Goal: Task Accomplishment & Management: Manage account settings

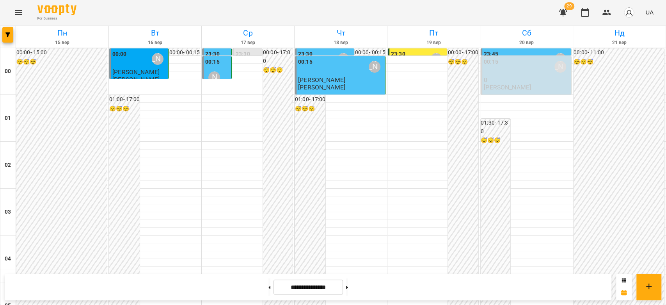
scroll to position [685, 0]
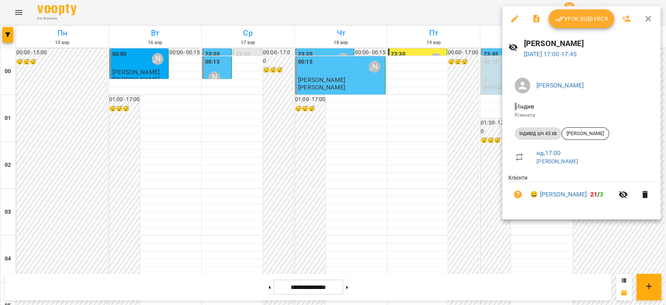
click at [450, 133] on div at bounding box center [333, 152] width 666 height 305
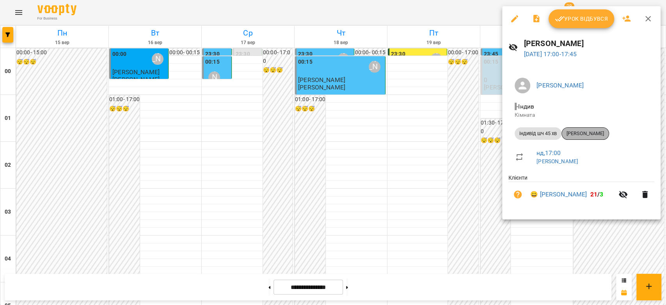
click at [580, 134] on span "[PERSON_NAME]" at bounding box center [584, 133] width 47 height 7
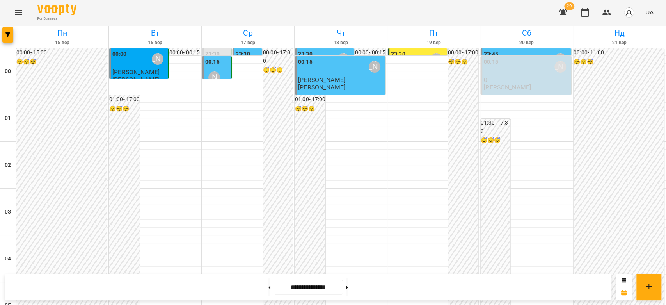
scroll to position [901, 0]
click at [348, 291] on button at bounding box center [347, 286] width 2 height 17
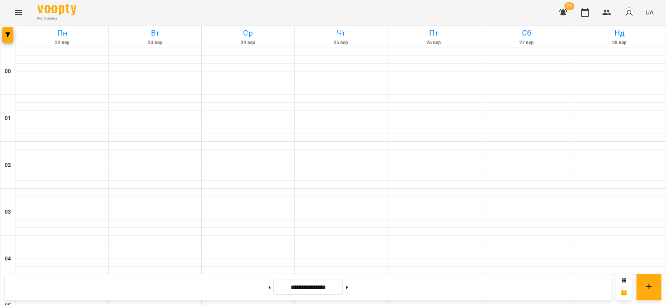
type input "**********"
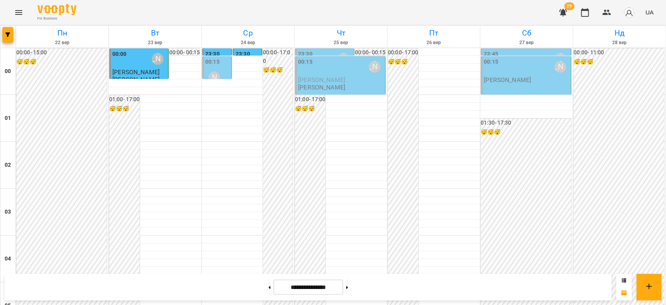
scroll to position [728, 0]
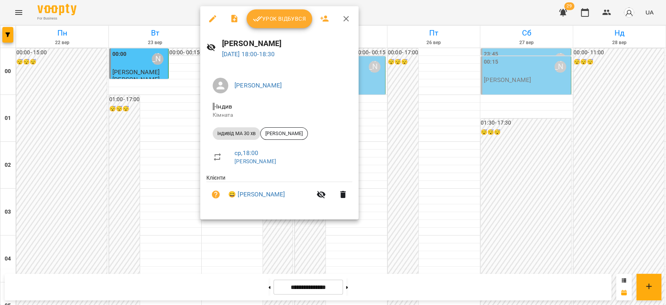
click at [135, 203] on div at bounding box center [333, 152] width 666 height 305
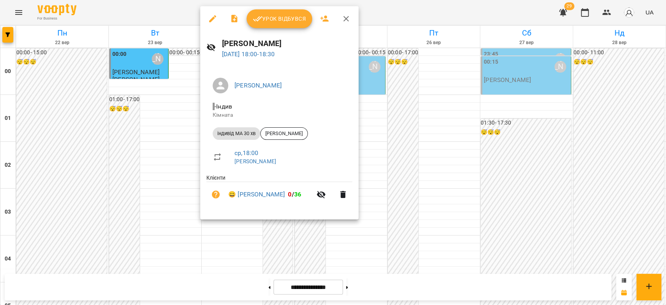
click at [173, 189] on div at bounding box center [333, 152] width 666 height 305
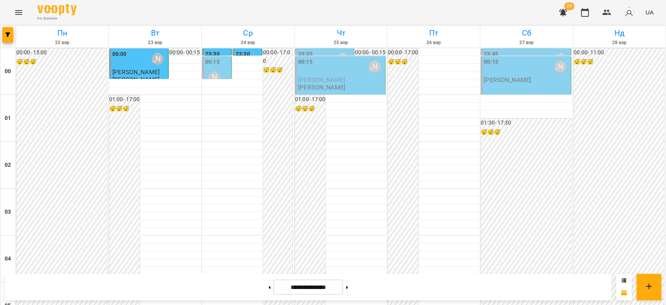
scroll to position [815, 0]
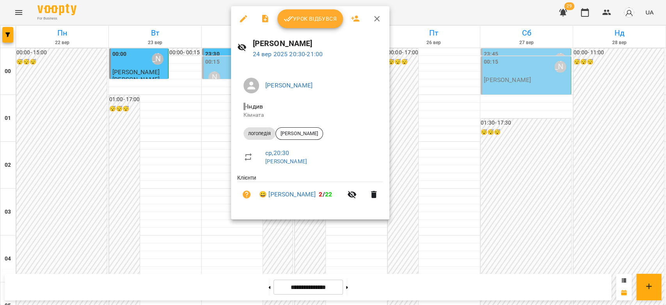
click at [192, 172] on div at bounding box center [333, 152] width 666 height 305
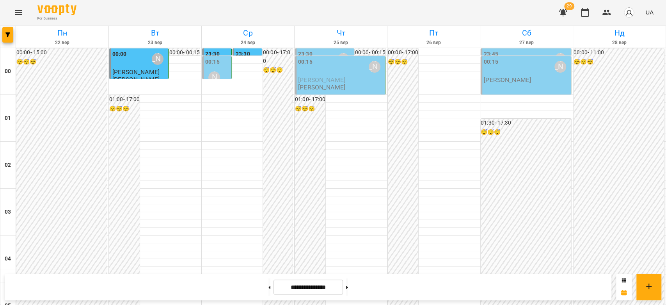
scroll to position [771, 0]
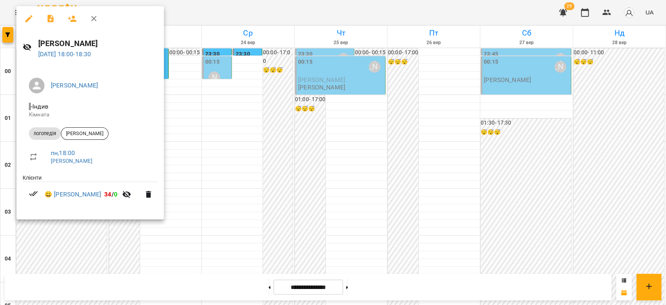
click at [264, 143] on div at bounding box center [333, 152] width 666 height 305
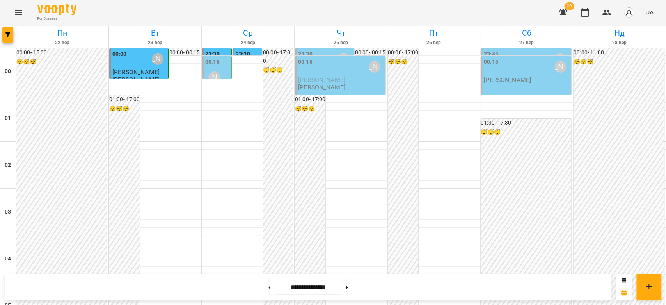
scroll to position [685, 0]
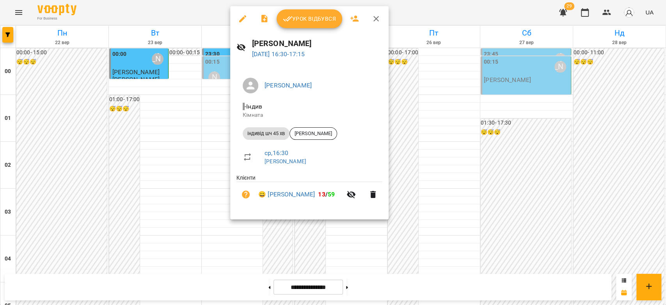
click at [181, 190] on div at bounding box center [333, 152] width 666 height 305
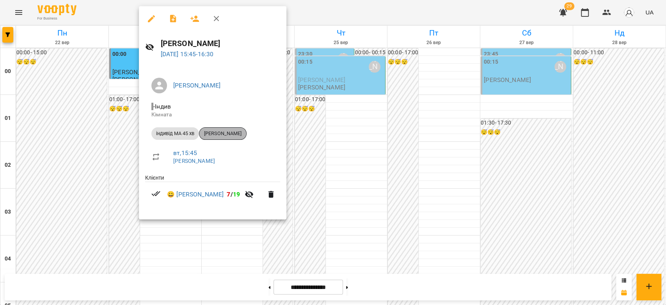
click at [230, 135] on span "[PERSON_NAME]" at bounding box center [222, 133] width 47 height 7
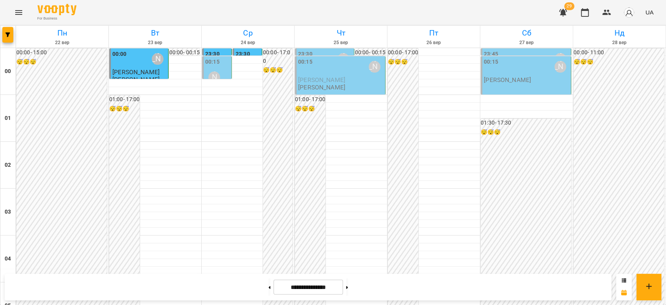
scroll to position [736, 0]
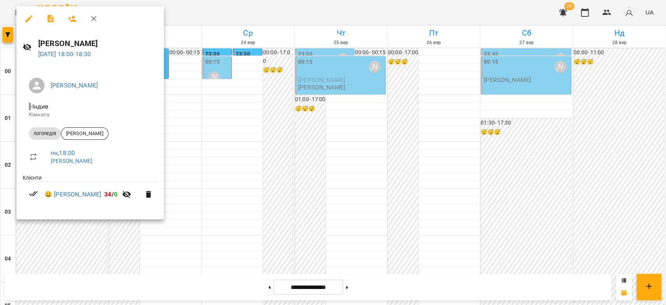
click at [312, 163] on div at bounding box center [333, 152] width 666 height 305
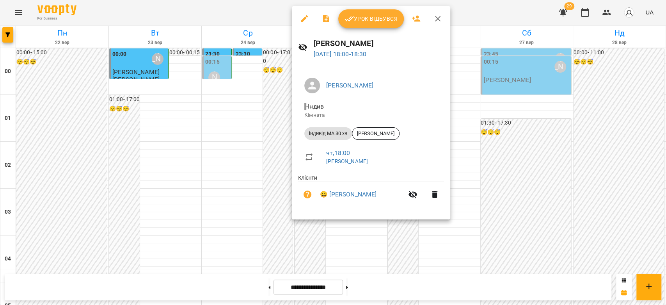
click at [220, 177] on div at bounding box center [333, 152] width 666 height 305
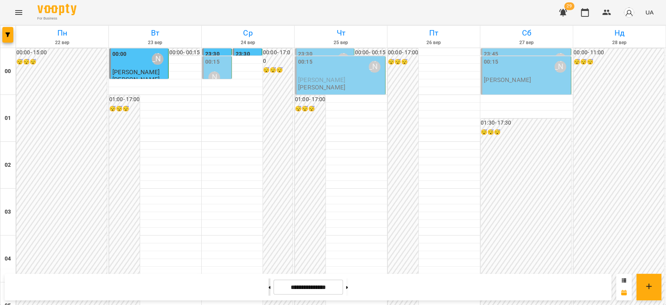
click at [268, 283] on button at bounding box center [269, 286] width 2 height 17
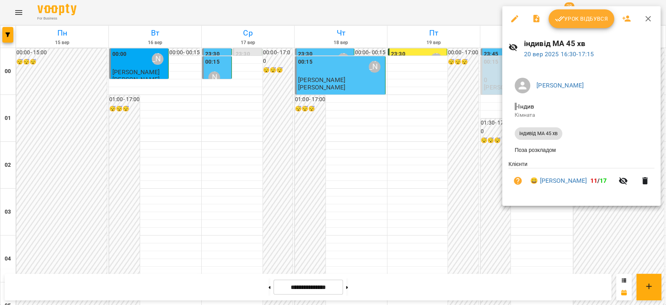
click at [461, 118] on div at bounding box center [333, 152] width 666 height 305
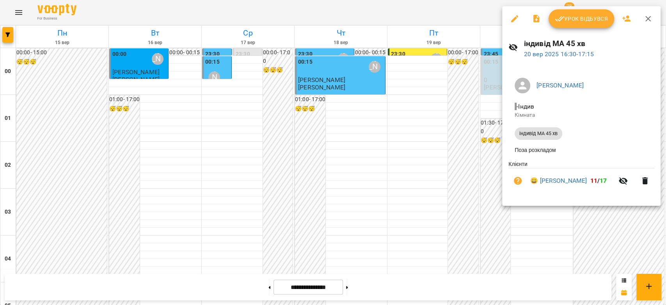
click at [478, 105] on div at bounding box center [333, 152] width 666 height 305
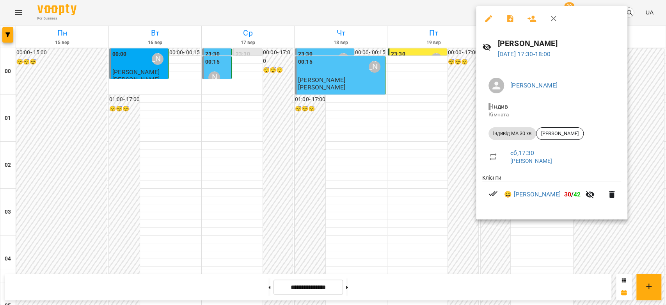
click at [430, 161] on div at bounding box center [333, 152] width 666 height 305
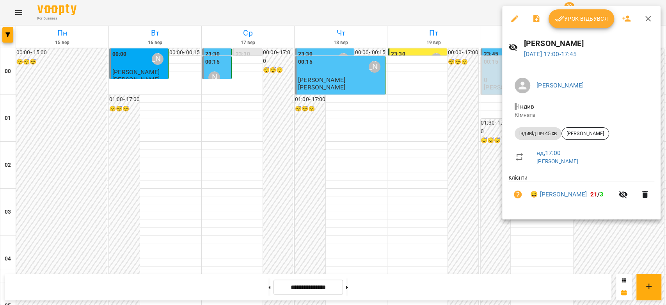
click at [446, 126] on div at bounding box center [333, 152] width 666 height 305
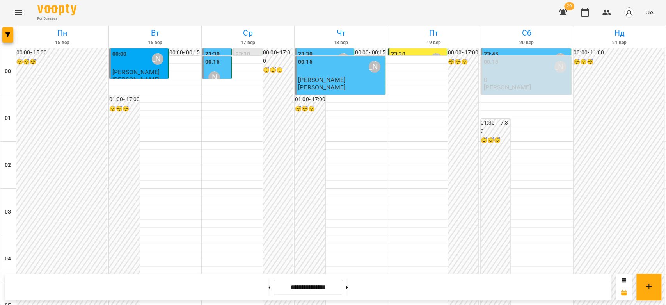
scroll to position [901, 0]
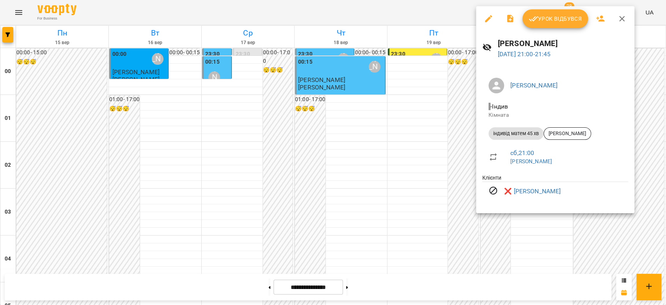
click at [438, 143] on div at bounding box center [333, 152] width 666 height 305
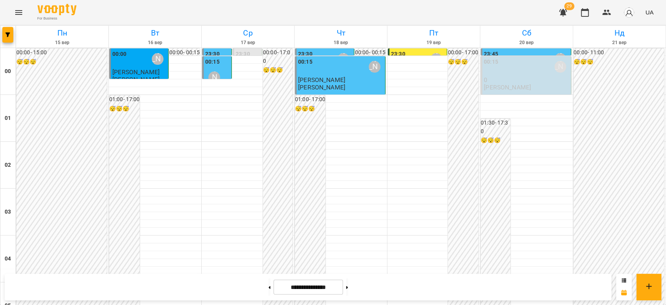
scroll to position [0, 0]
click at [494, 52] on div "23:45 [PERSON_NAME]" at bounding box center [525, 59] width 85 height 18
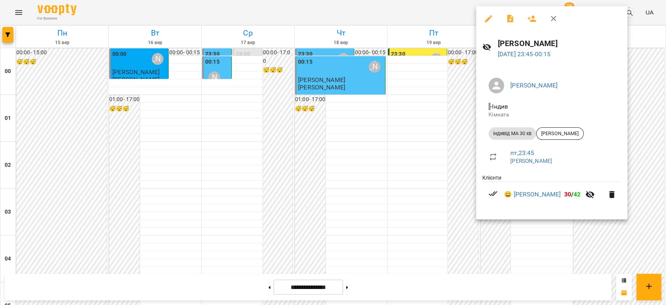
click at [432, 111] on div at bounding box center [333, 152] width 666 height 305
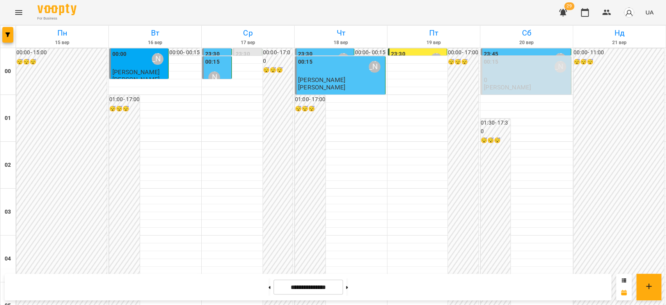
scroll to position [693, 0]
click at [348, 290] on button at bounding box center [347, 286] width 2 height 17
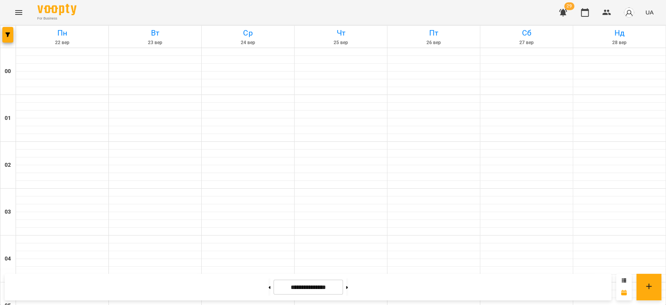
type input "**********"
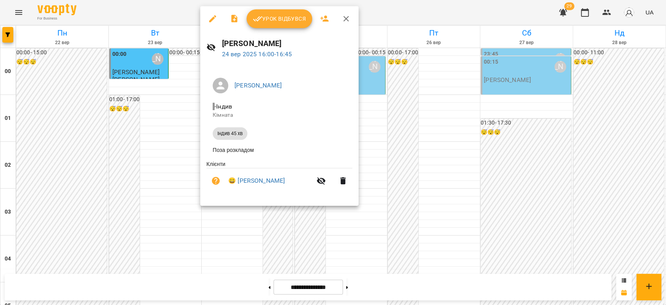
click at [467, 127] on div at bounding box center [333, 152] width 666 height 305
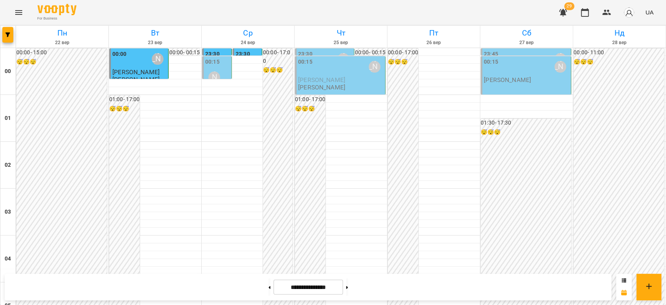
scroll to position [823, 0]
